Goal: Information Seeking & Learning: Learn about a topic

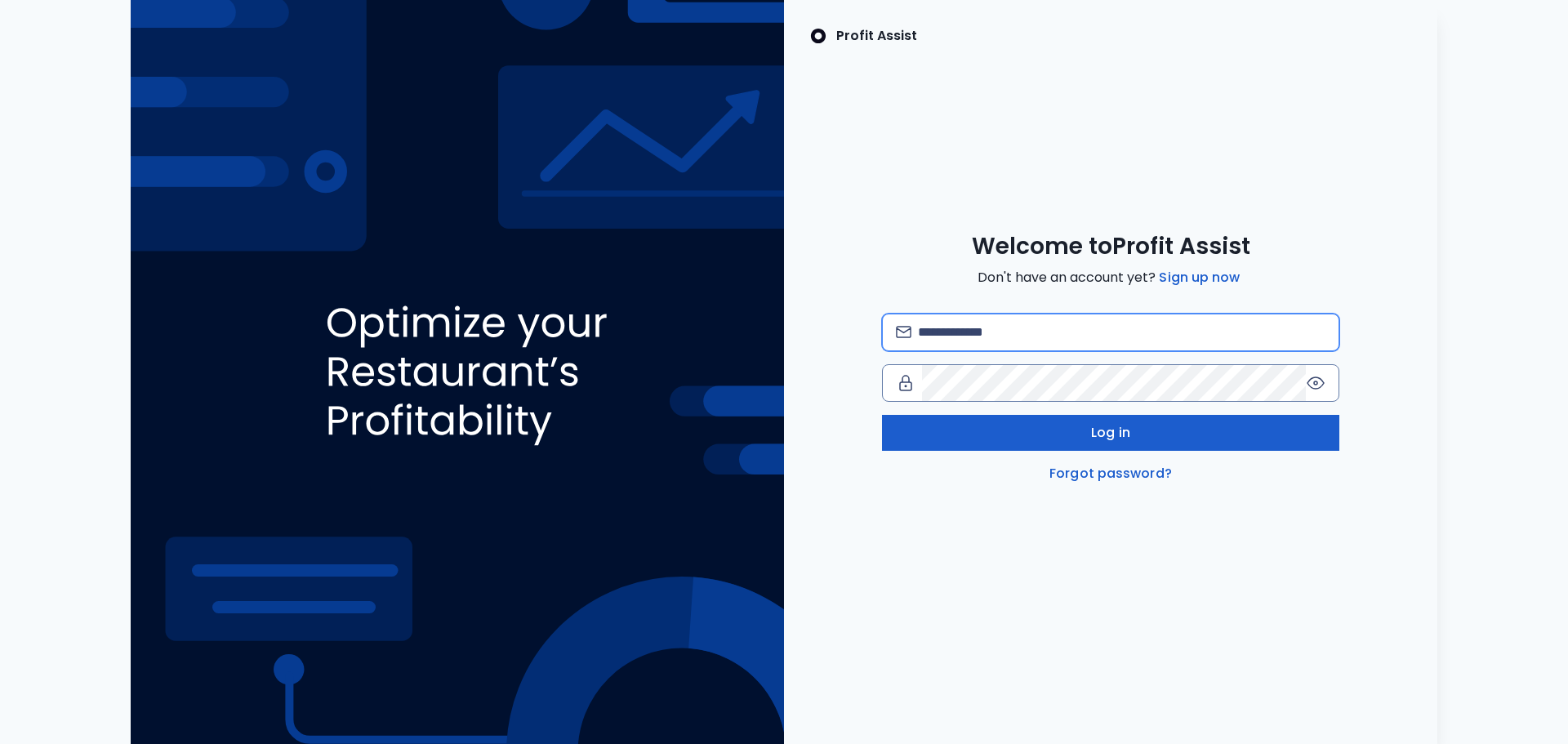
type input "**********"
click at [1084, 443] on button "Log in" at bounding box center [1111, 432] width 457 height 36
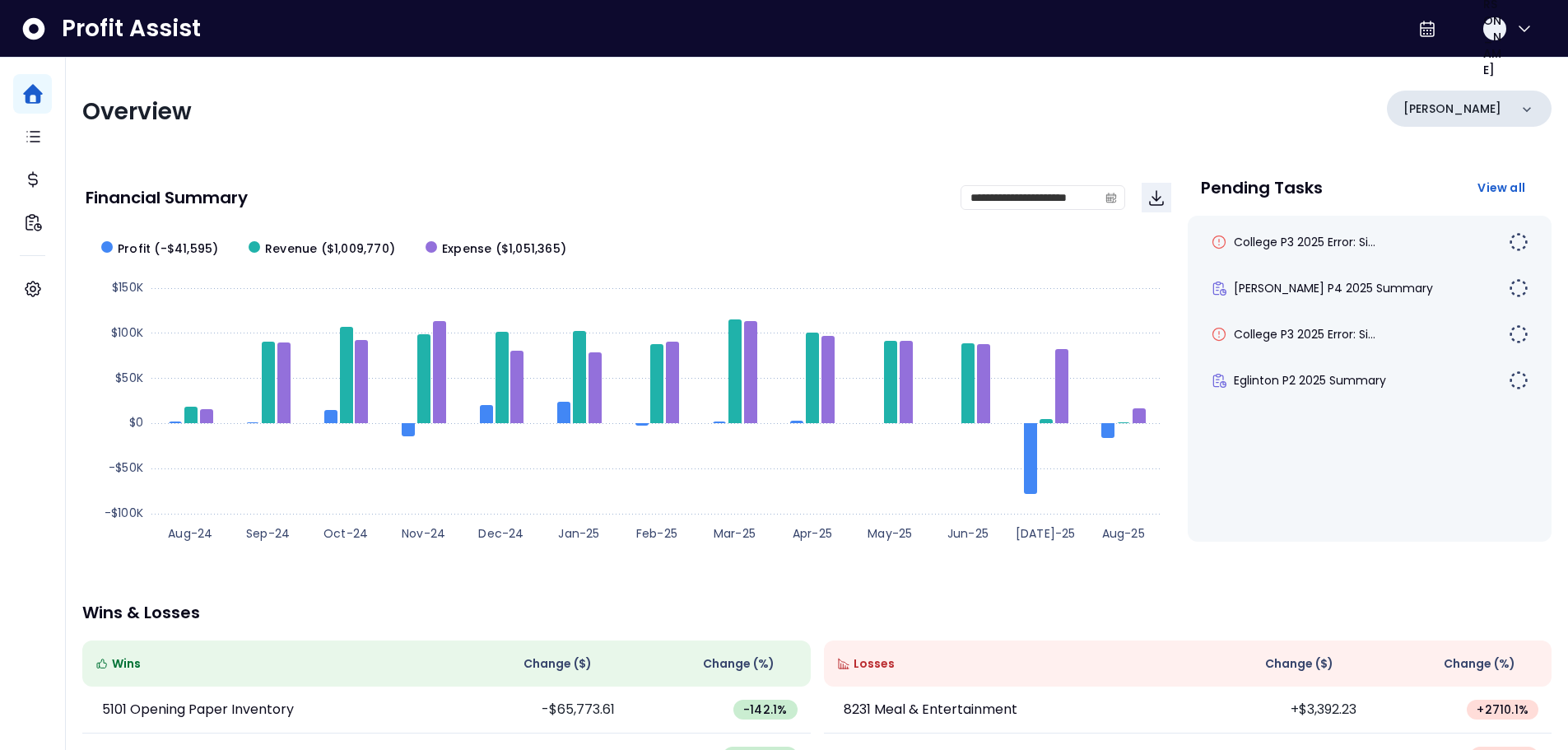
click at [1529, 113] on icon at bounding box center [1527, 109] width 16 height 16
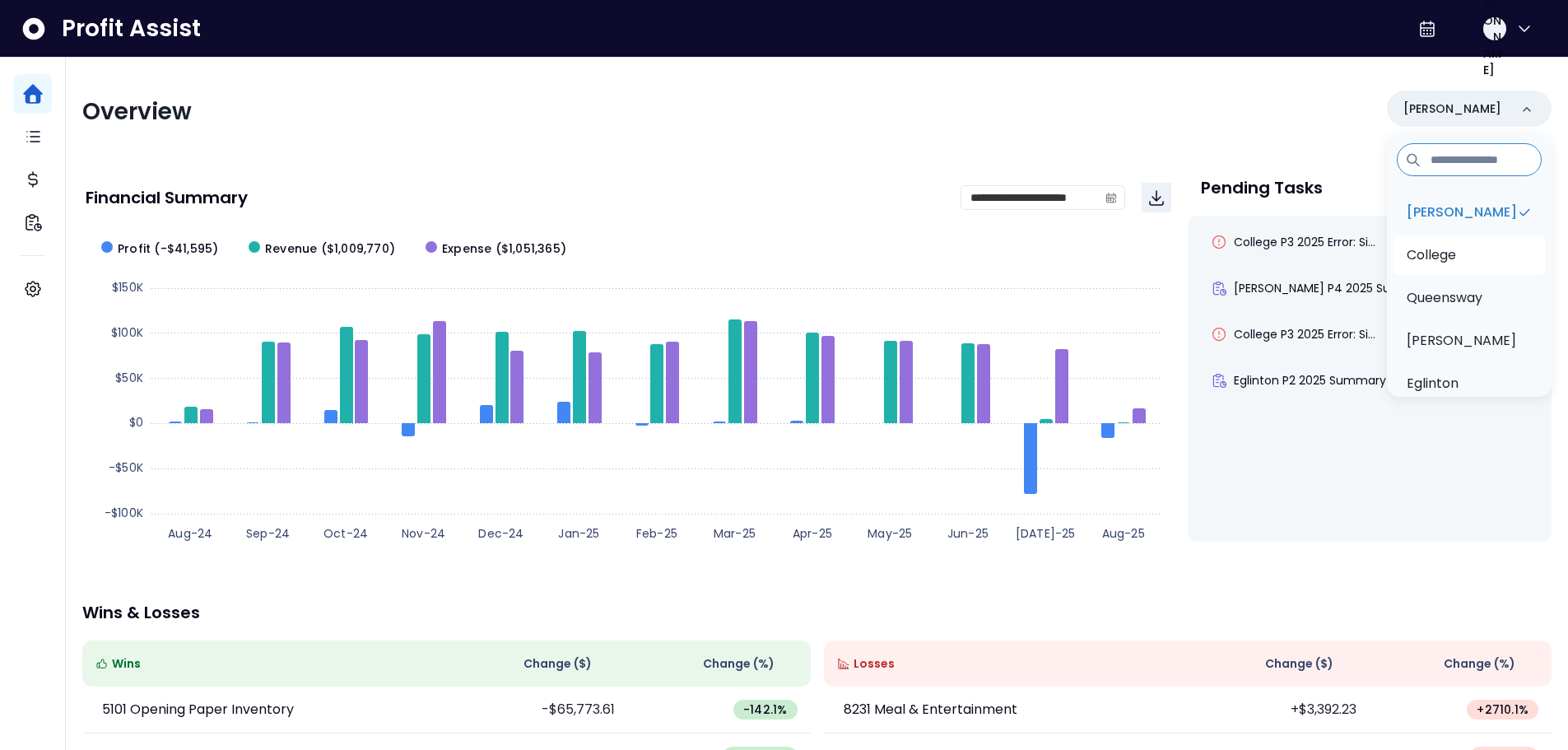
click at [1509, 270] on li "College" at bounding box center [1469, 255] width 151 height 40
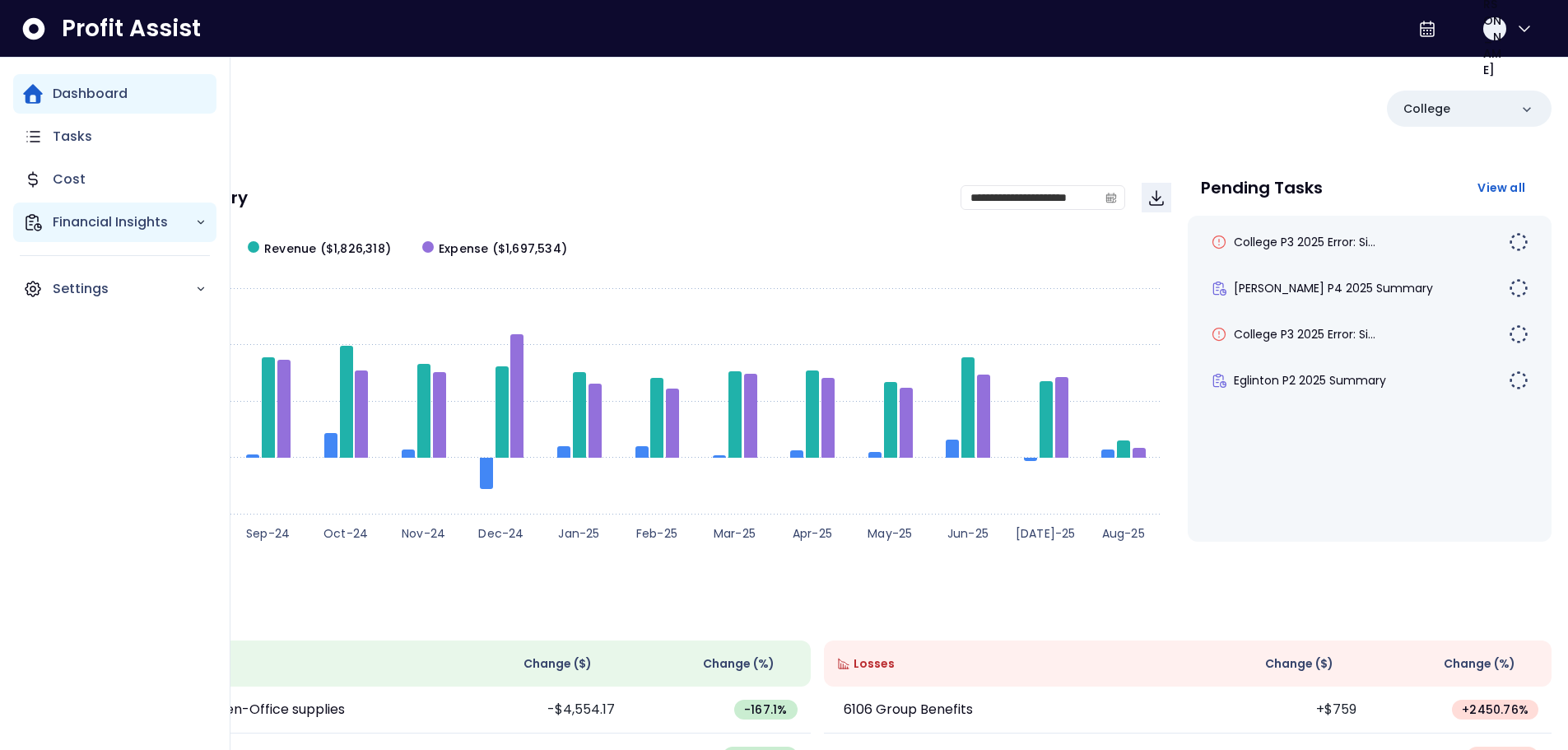
click at [104, 229] on p "Financial Insights" at bounding box center [123, 222] width 142 height 20
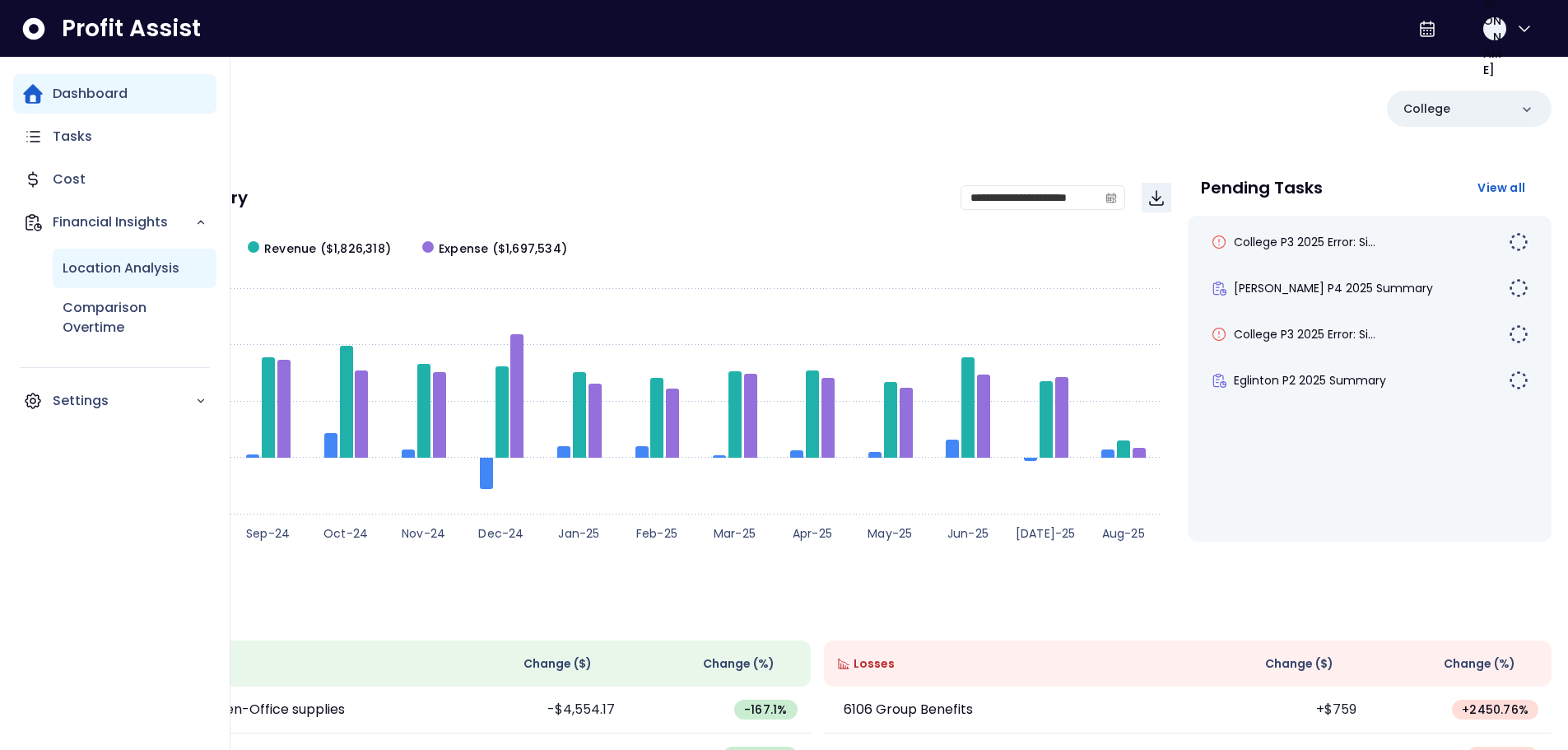
click at [113, 274] on p "Location Analysis" at bounding box center [121, 268] width 117 height 20
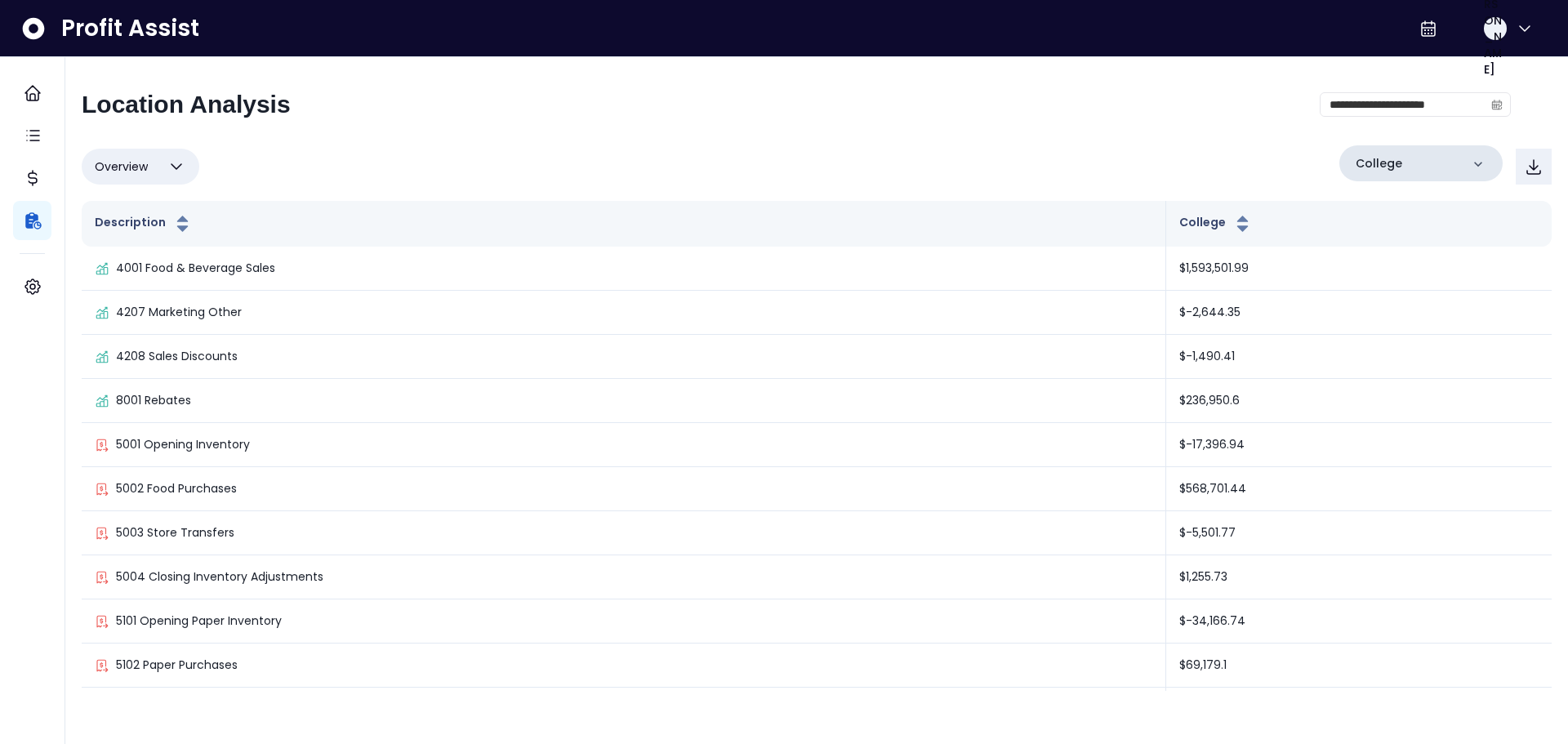
click at [1453, 161] on div "College" at bounding box center [1421, 163] width 164 height 36
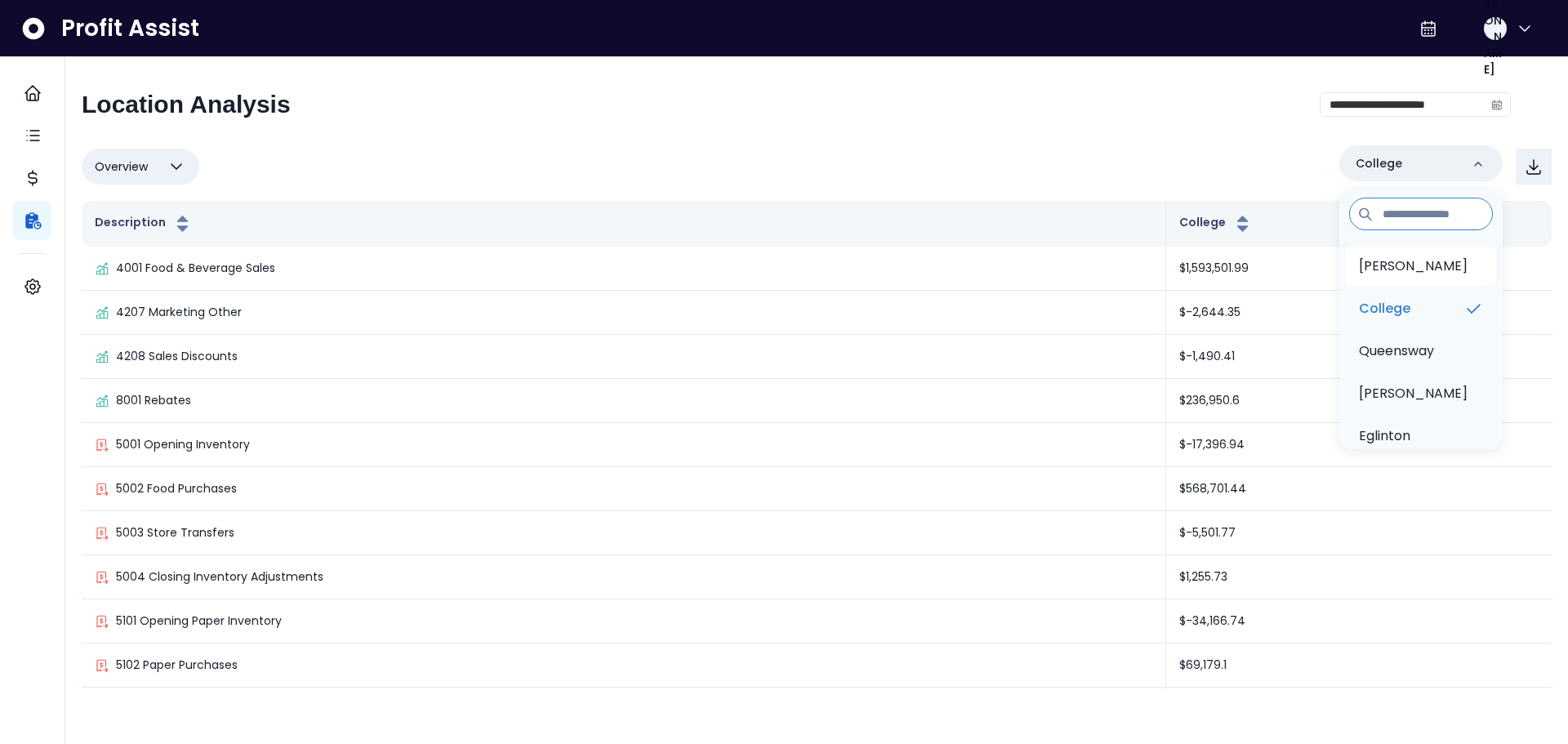
click at [1438, 276] on li "[PERSON_NAME]" at bounding box center [1421, 266] width 150 height 39
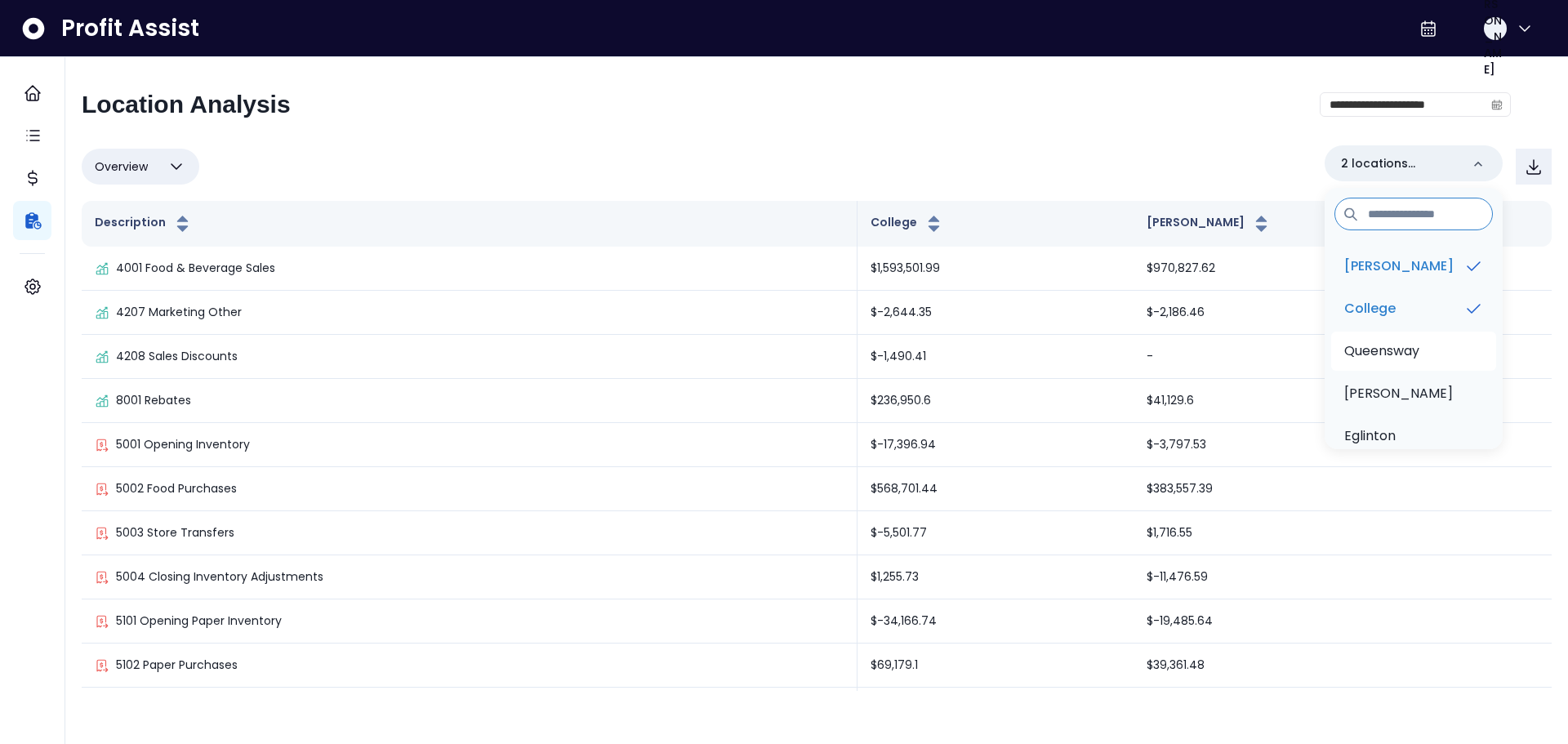
click at [1419, 347] on p "Queensway" at bounding box center [1381, 351] width 75 height 20
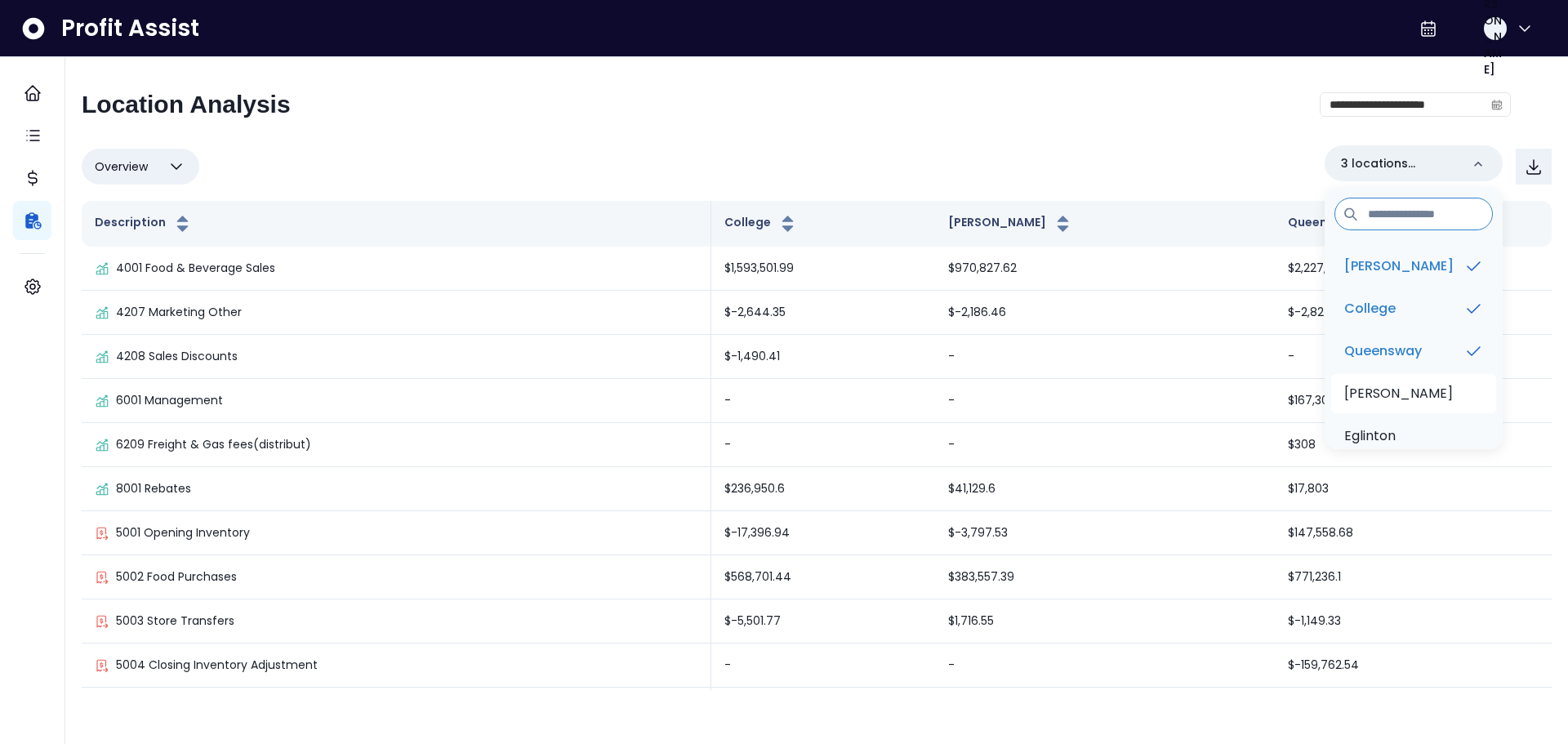
click at [1425, 397] on li "[PERSON_NAME]" at bounding box center [1413, 394] width 165 height 39
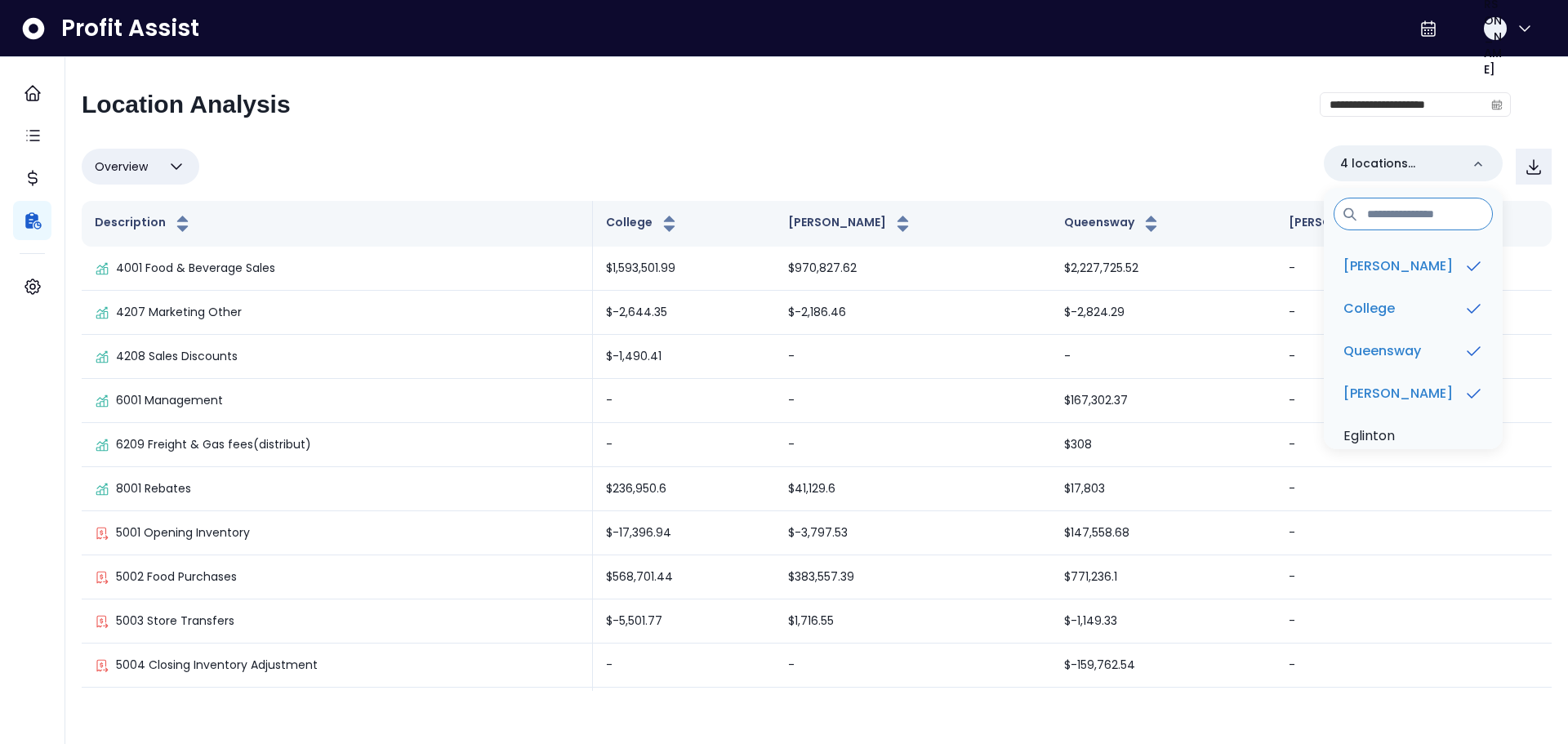
click at [1100, 100] on div "**********" at bounding box center [795, 112] width 1429 height 43
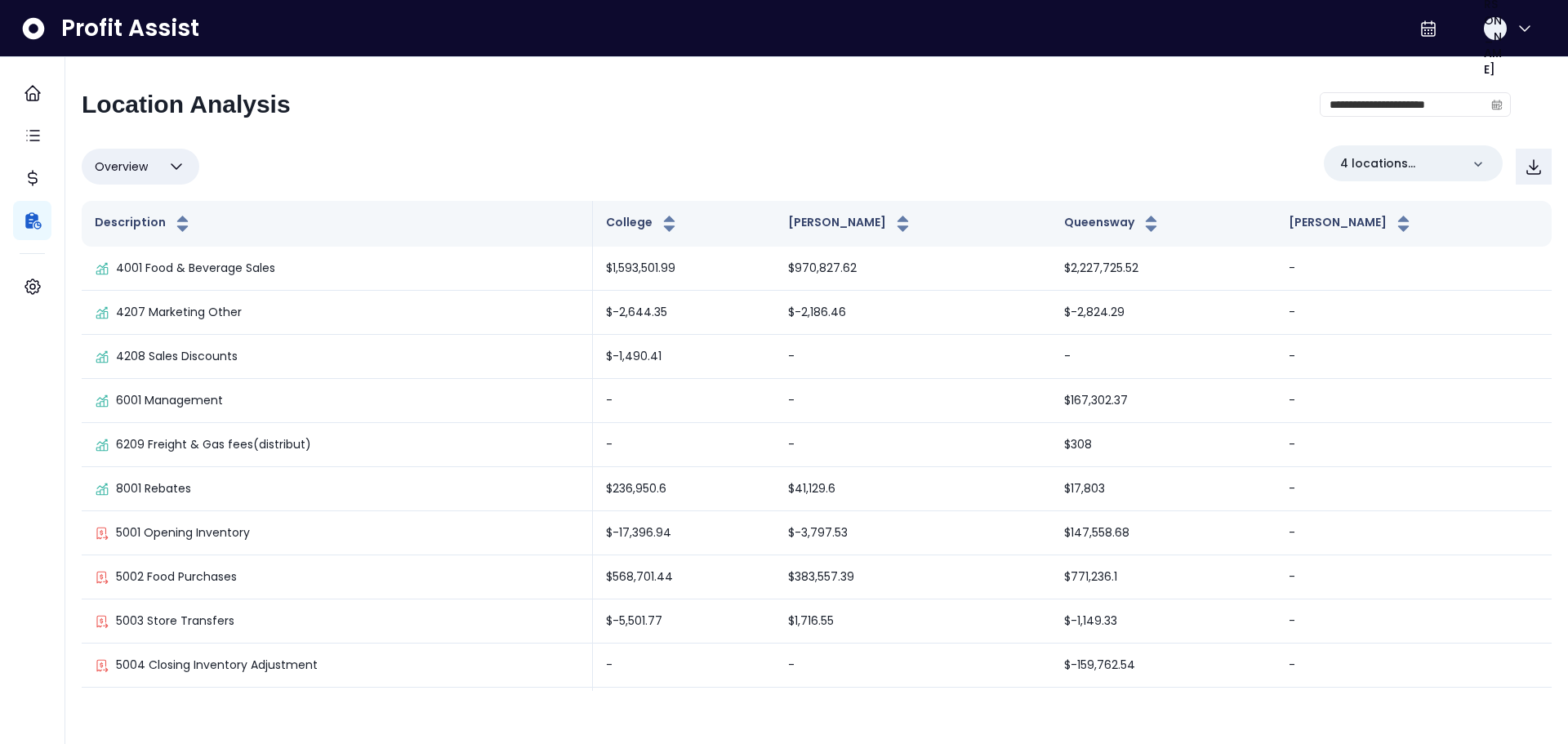
click at [170, 172] on icon "button" at bounding box center [176, 166] width 20 height 20
click at [158, 278] on li "% of sales" at bounding box center [140, 283] width 118 height 38
type input "*********"
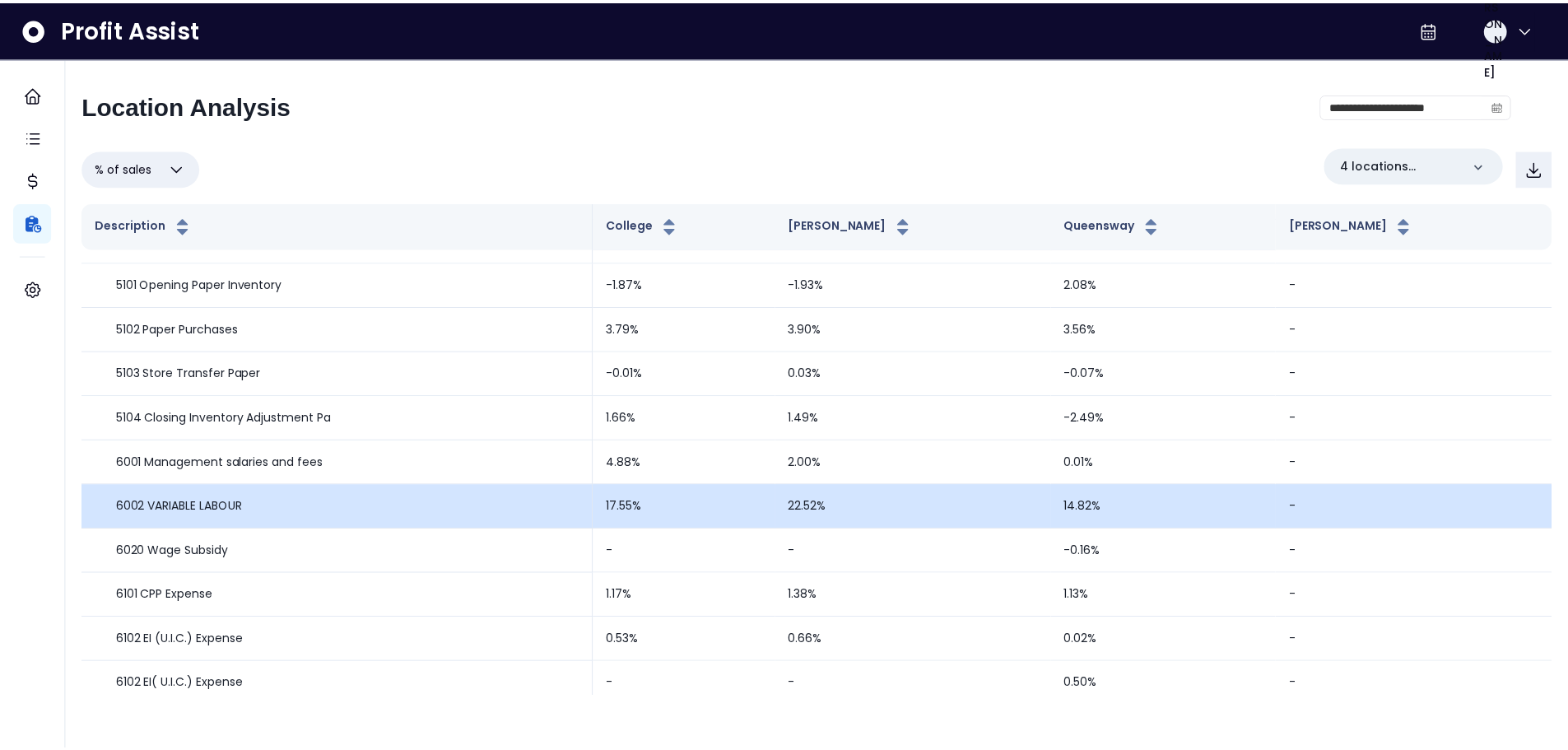
scroll to position [330, 0]
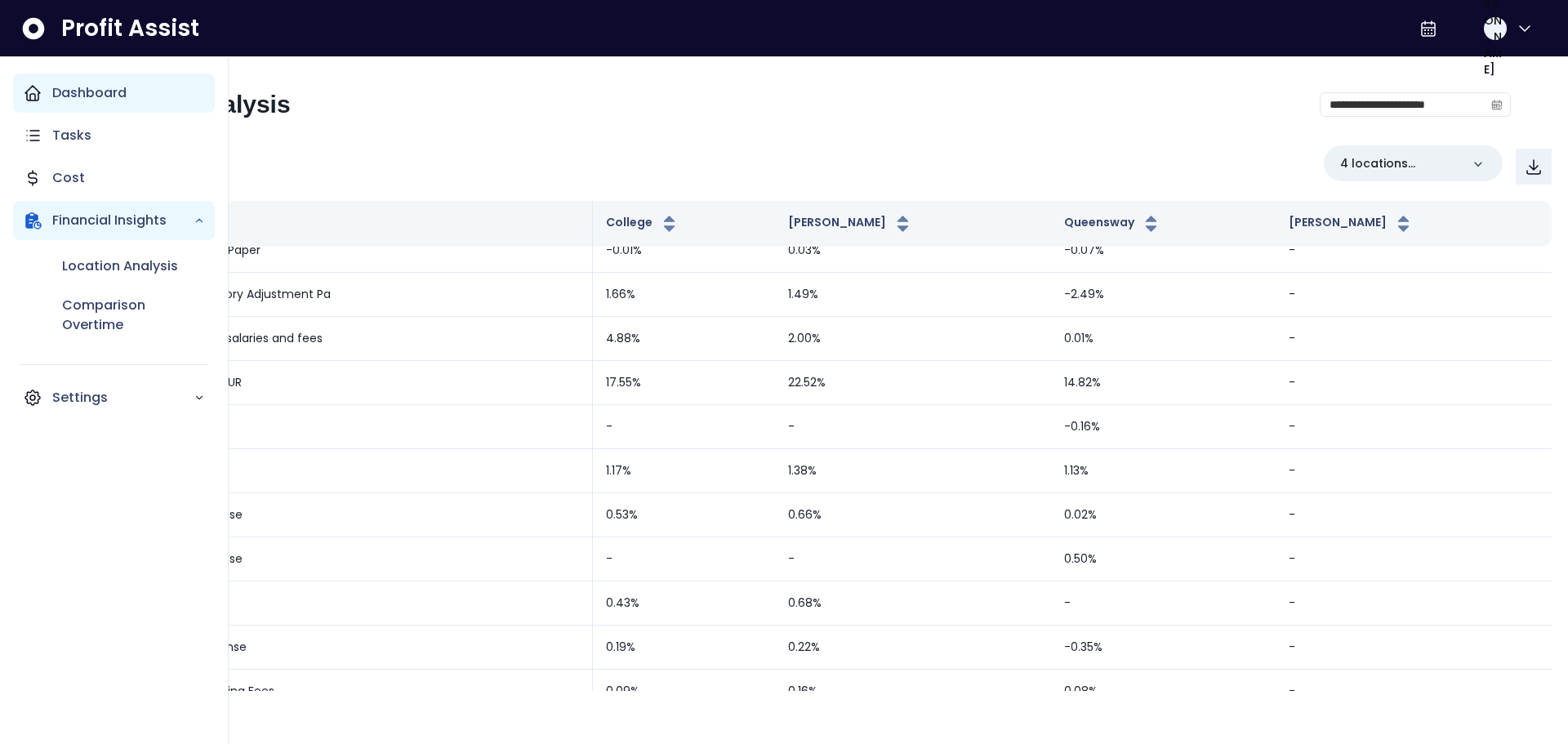
click at [32, 98] on icon "Main navigation" at bounding box center [33, 93] width 20 height 20
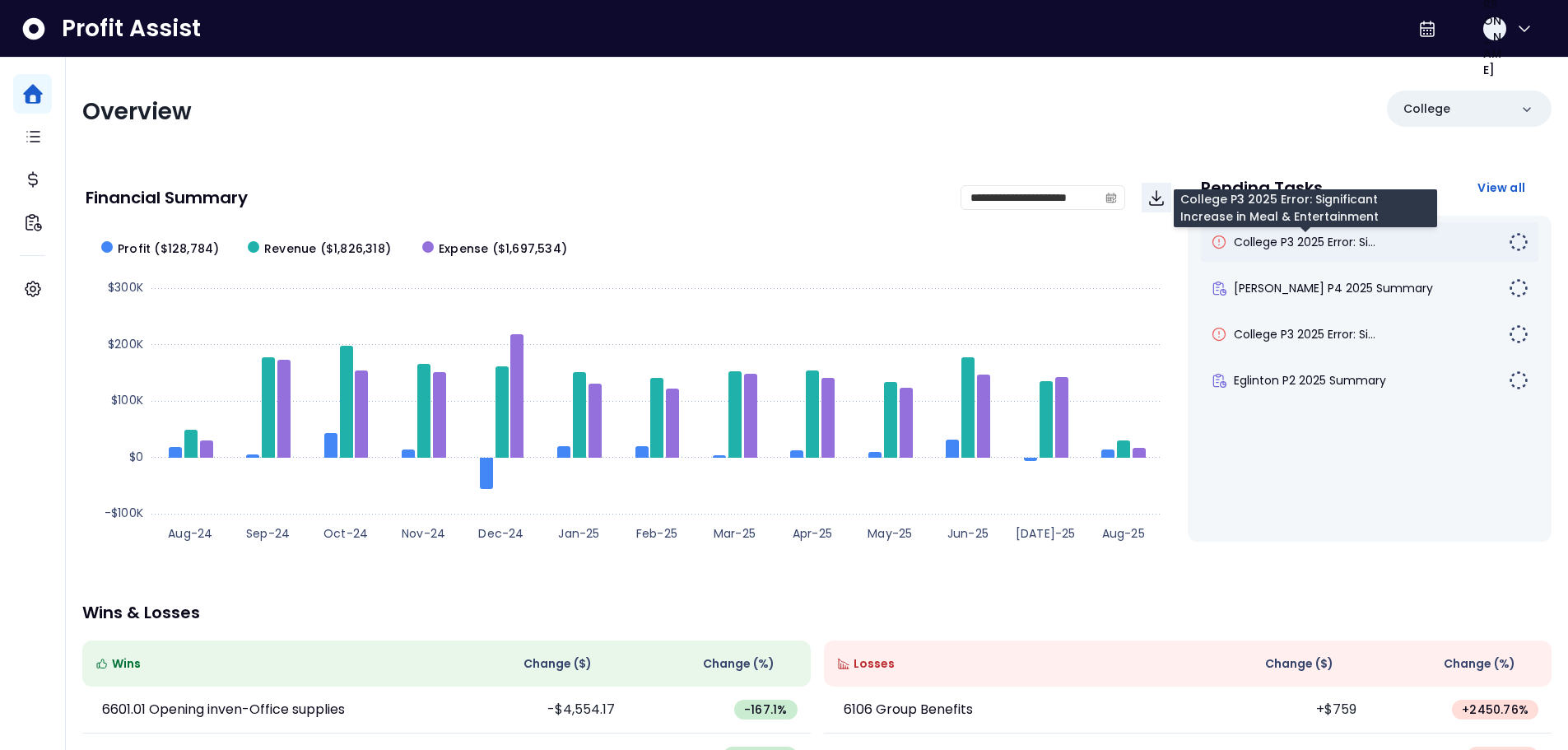
click at [1309, 247] on span "College P3 2025 Error: Si..." at bounding box center [1304, 242] width 141 height 16
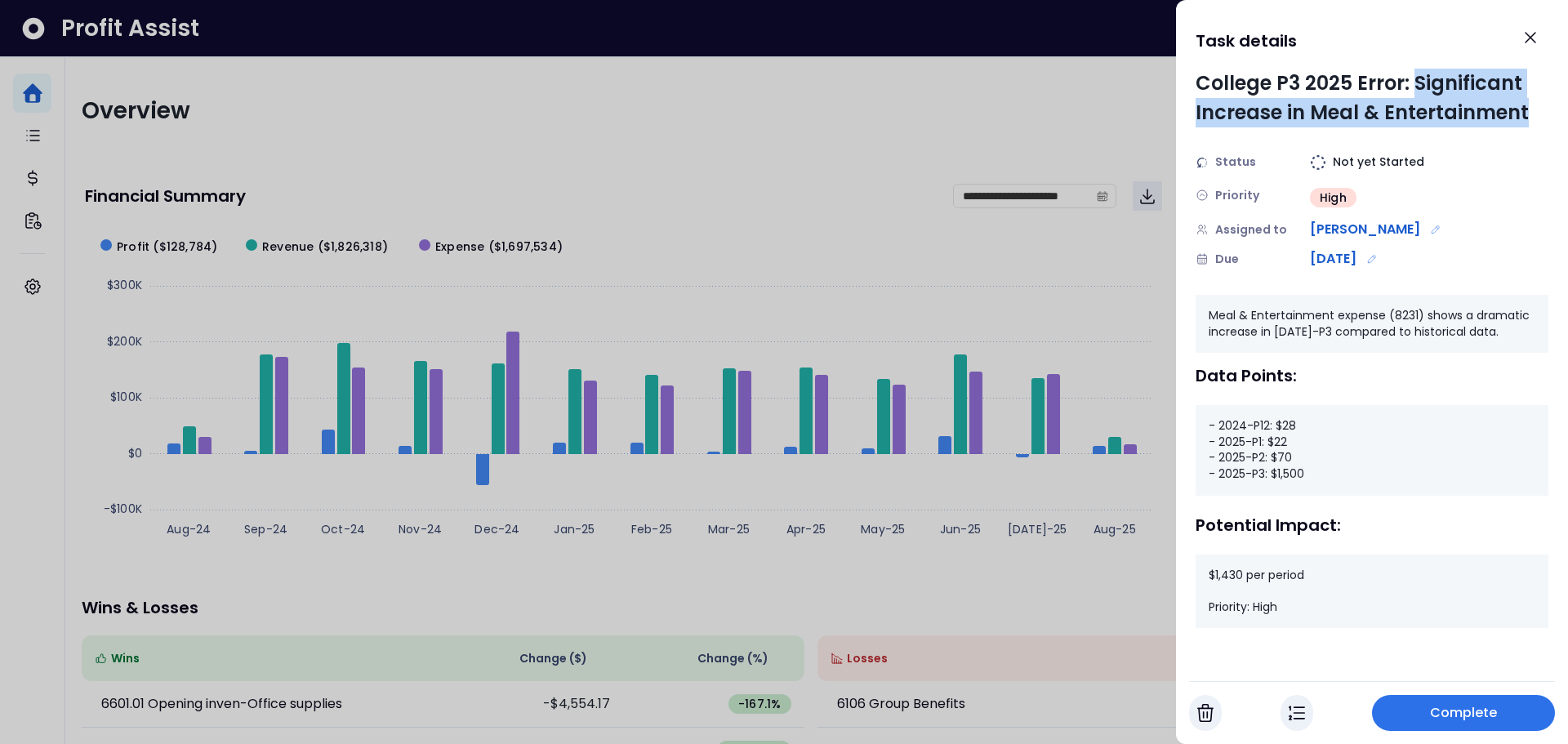
drag, startPoint x: 1414, startPoint y: 85, endPoint x: 1528, endPoint y: 113, distance: 117.4
click at [1528, 113] on div "College P3 2025 Error: Significant Increase in Meal & Entertainment" at bounding box center [1371, 98] width 353 height 59
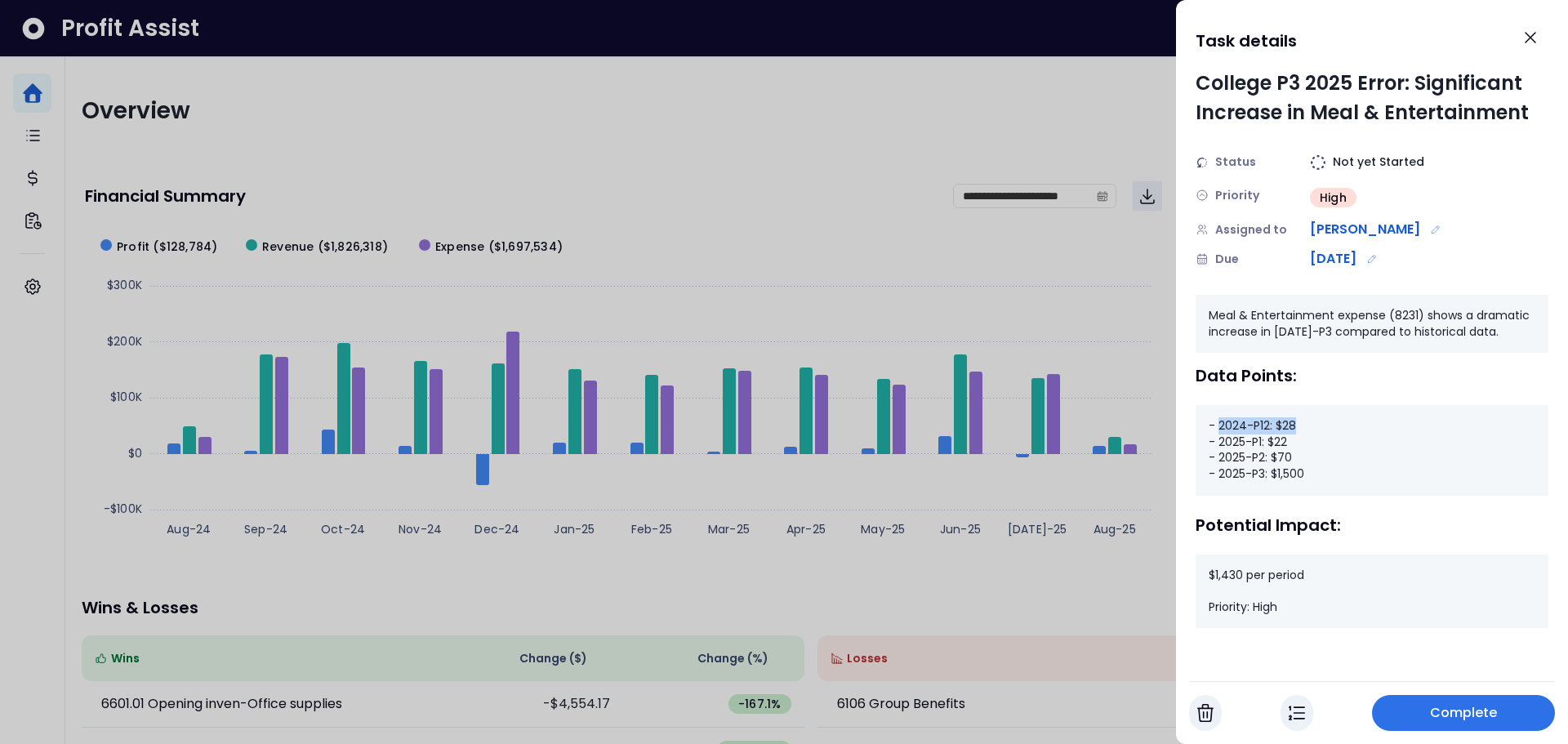
drag, startPoint x: 1220, startPoint y: 427, endPoint x: 1301, endPoint y: 423, distance: 81.1
click at [1301, 423] on div "- 2024-P12: $28 - 2025-P1: $22 - 2025-P2: $70 - 2025-P3: $1,500" at bounding box center [1371, 449] width 353 height 90
drag, startPoint x: 1220, startPoint y: 443, endPoint x: 1291, endPoint y: 440, distance: 71.1
click at [1291, 440] on div "- 2024-P12: $28 - 2025-P1: $22 - 2025-P2: $70 - 2025-P3: $1,500" at bounding box center [1371, 449] width 353 height 90
drag, startPoint x: 1224, startPoint y: 456, endPoint x: 1294, endPoint y: 457, distance: 70.0
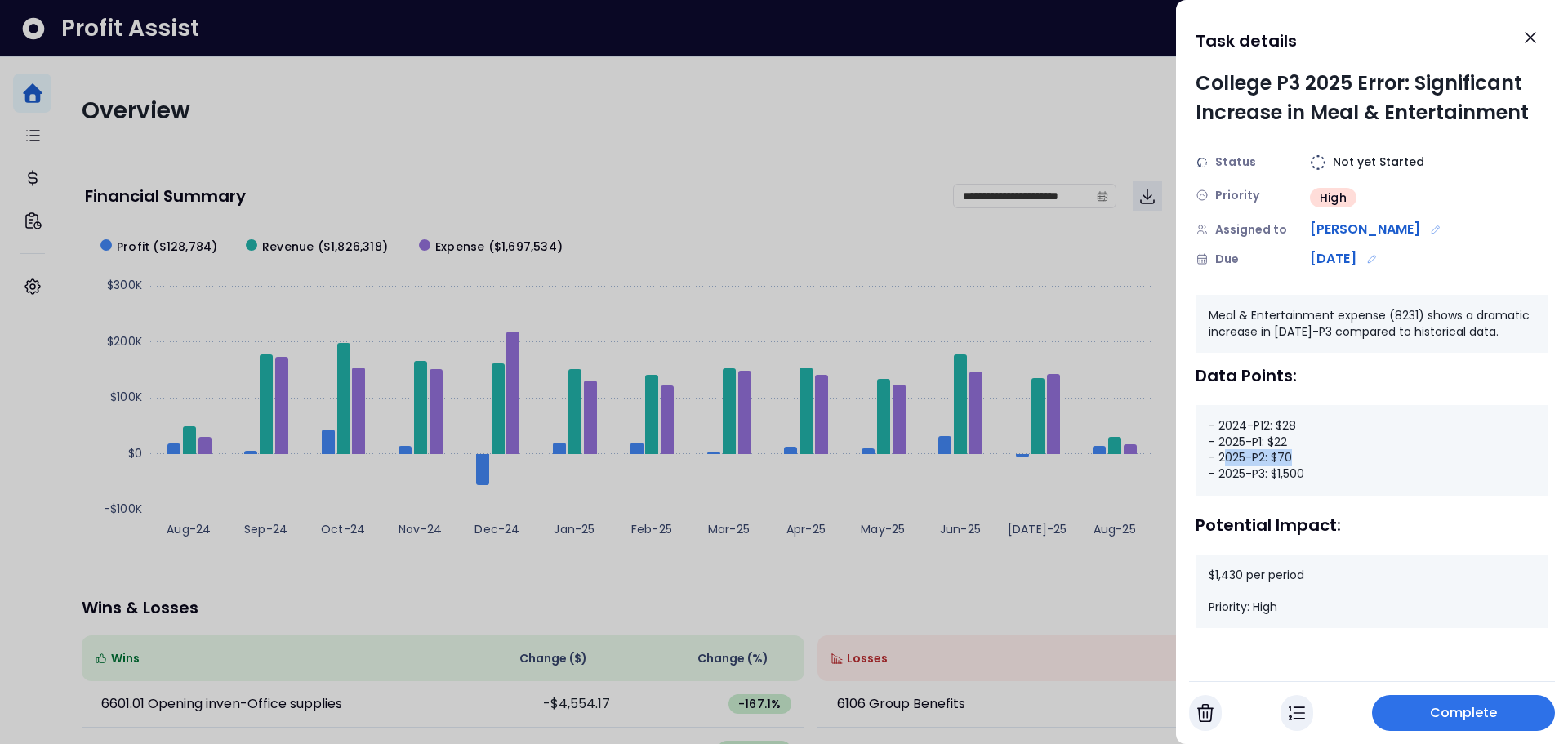
click at [1294, 457] on div "- 2024-P12: $28 - 2025-P1: $22 - 2025-P2: $70 - 2025-P3: $1,500" at bounding box center [1371, 449] width 353 height 90
drag, startPoint x: 1219, startPoint y: 474, endPoint x: 1311, endPoint y: 479, distance: 92.1
click at [1311, 479] on div "- 2024-P12: $28 - 2025-P1: $22 - 2025-P2: $70 - 2025-P3: $1,500" at bounding box center [1371, 449] width 353 height 90
click at [1533, 44] on icon "Close" at bounding box center [1530, 38] width 20 height 20
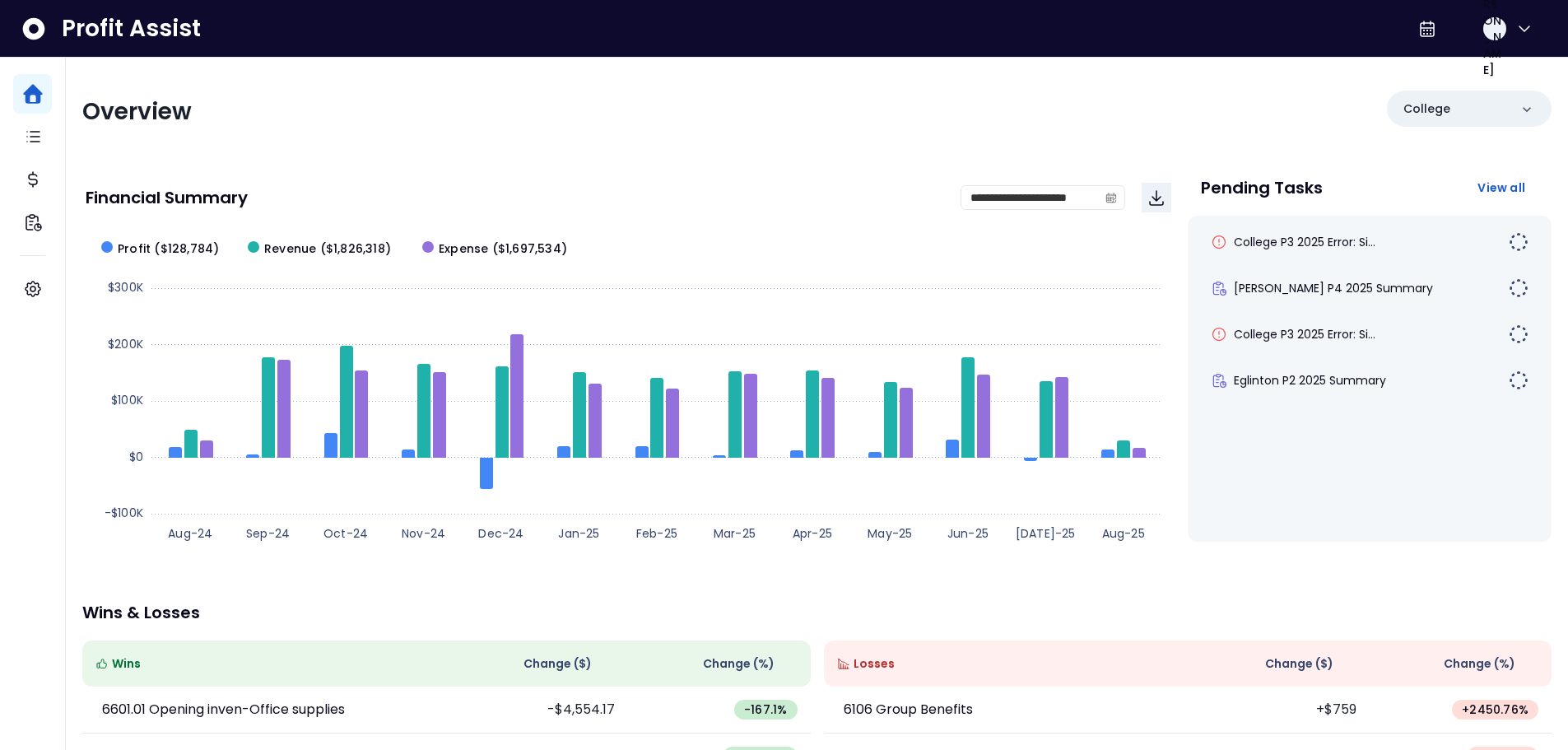
click at [1112, 129] on div "Overview College" at bounding box center [816, 113] width 1469 height 43
